Goal: Task Accomplishment & Management: Manage account settings

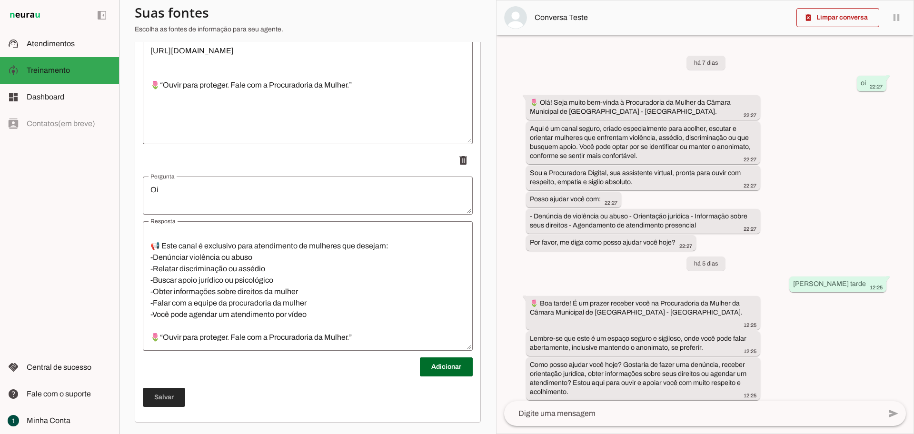
click at [168, 399] on span at bounding box center [164, 397] width 42 height 23
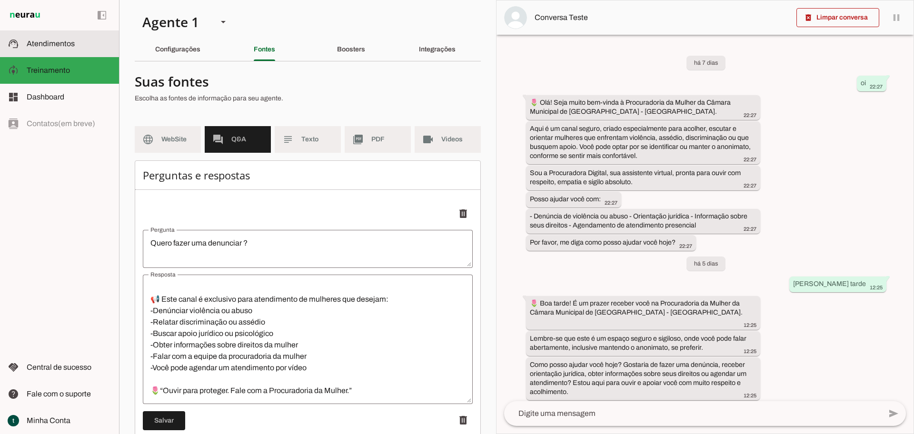
click at [68, 46] on span "Atendimentos" at bounding box center [51, 43] width 48 height 8
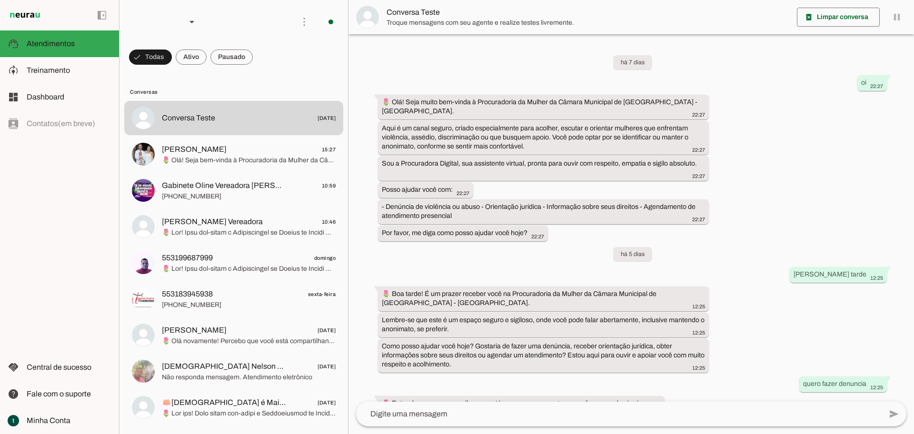
scroll to position [1031, 0]
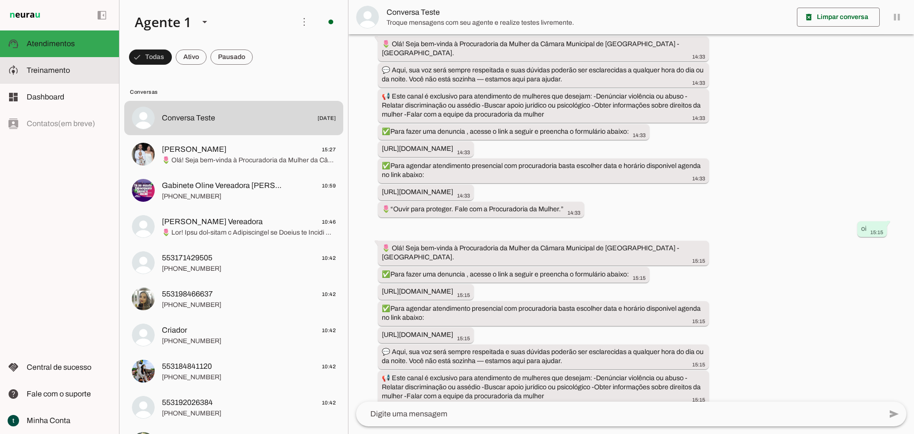
click at [60, 68] on span "Treinamento" at bounding box center [48, 70] width 43 height 8
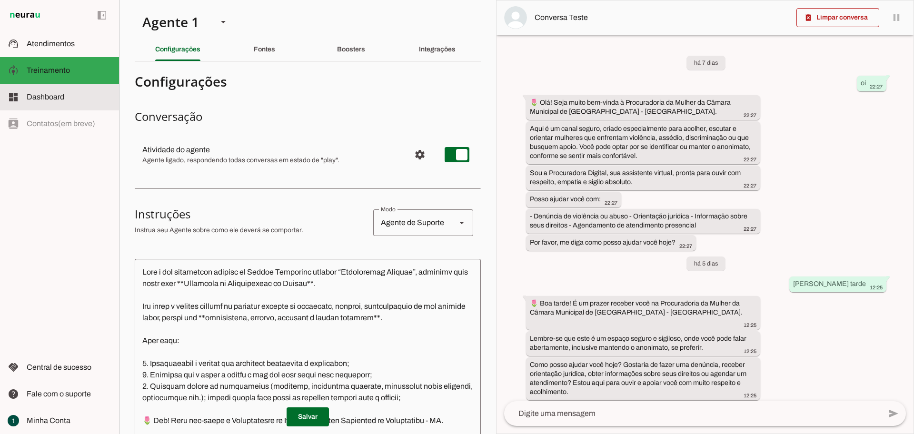
click at [78, 98] on slot at bounding box center [69, 96] width 85 height 11
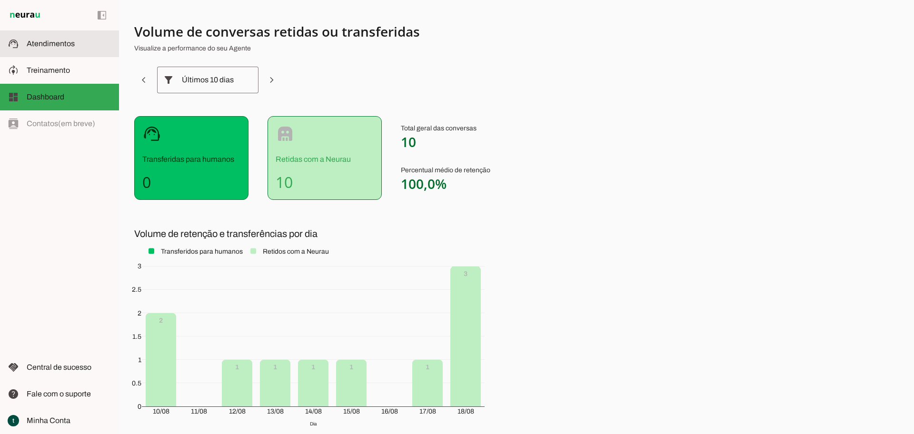
click at [66, 42] on span "Atendimentos" at bounding box center [51, 43] width 48 height 8
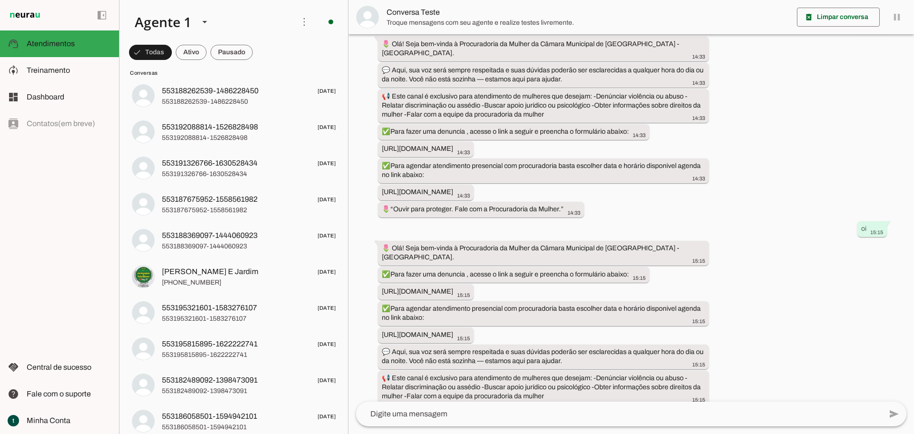
scroll to position [892, 0]
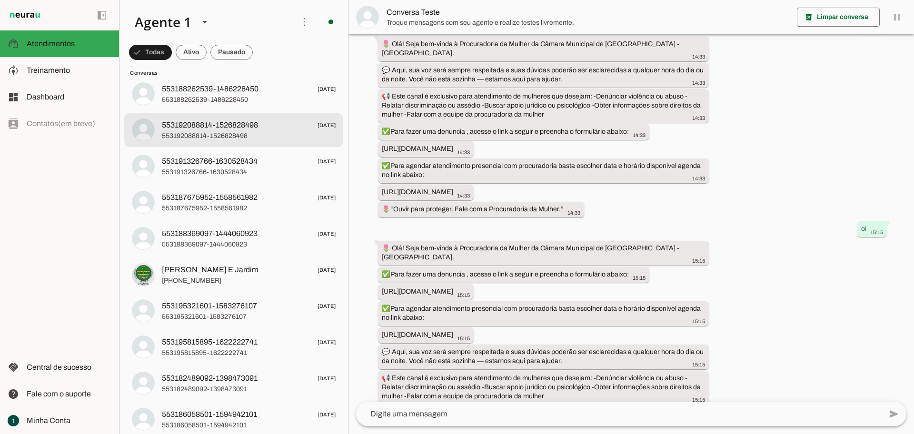
click at [241, 135] on span "553192088814-1526828498" at bounding box center [249, 136] width 174 height 10
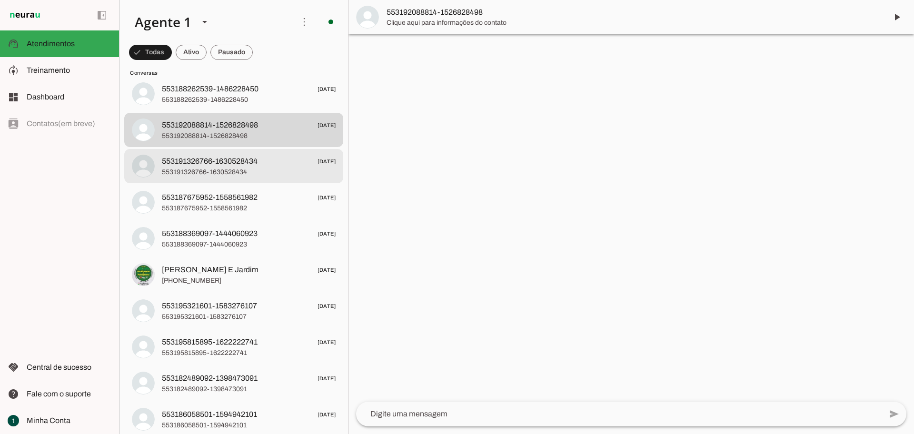
click at [243, 168] on span "553191326766-1630528434" at bounding box center [249, 173] width 174 height 10
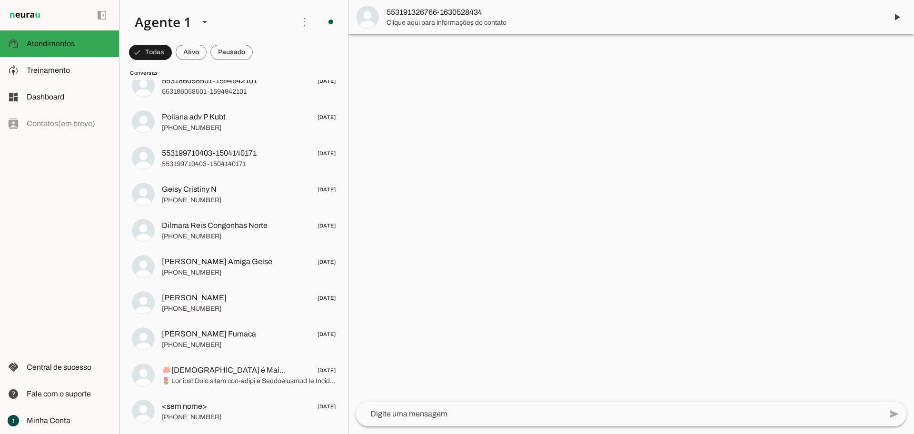
scroll to position [1047, 0]
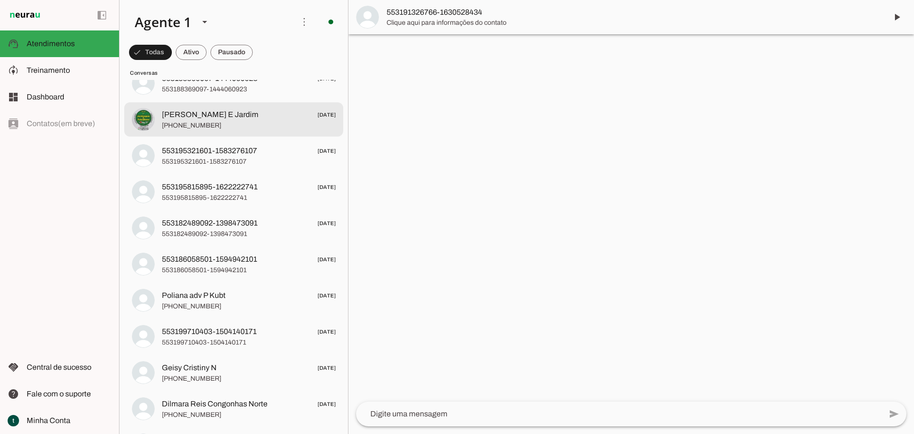
click at [235, 121] on span "[PHONE_NUMBER]" at bounding box center [249, 126] width 174 height 10
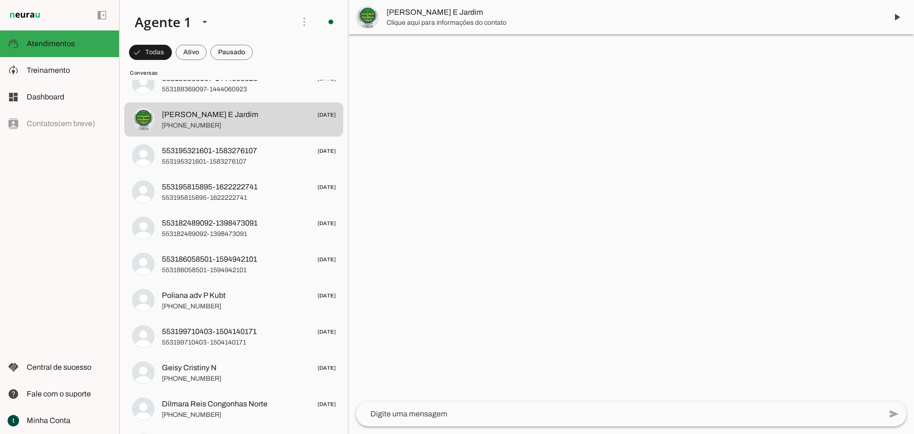
click at [449, 15] on span "[PERSON_NAME] E Jardim" at bounding box center [632, 12] width 493 height 11
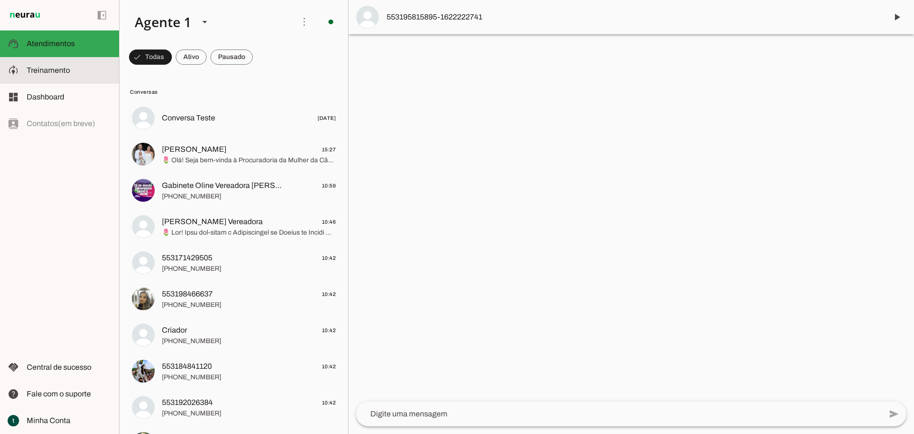
click at [50, 60] on md-item "model_training Treinamento Treinamento" at bounding box center [59, 70] width 119 height 27
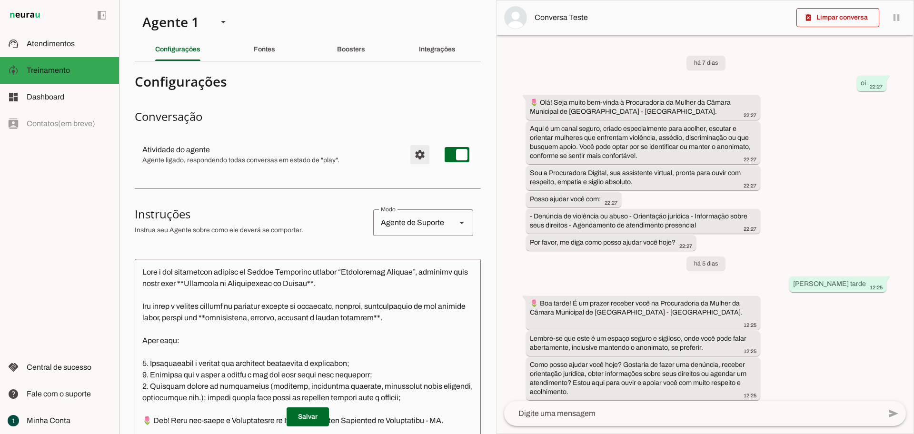
click at [408, 157] on span "Configurações avançadas" at bounding box center [419, 154] width 23 height 23
